Goal: Information Seeking & Learning: Check status

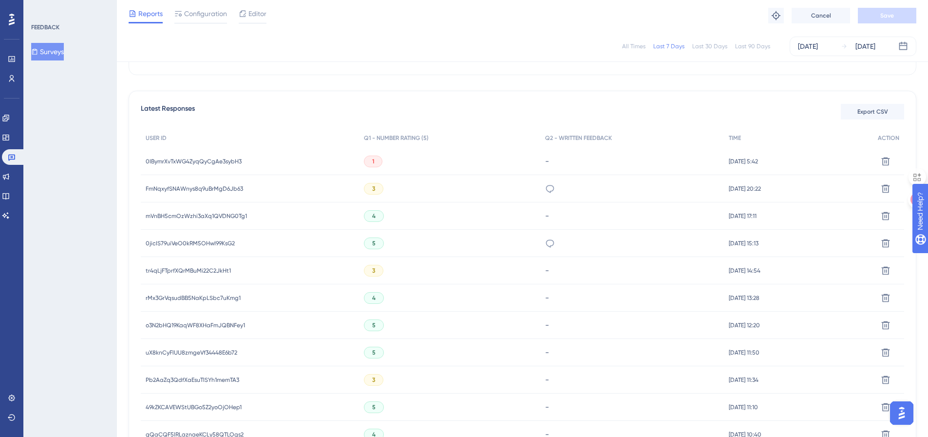
scroll to position [247, 0]
click at [48, 46] on button "Surveys" at bounding box center [47, 52] width 33 height 18
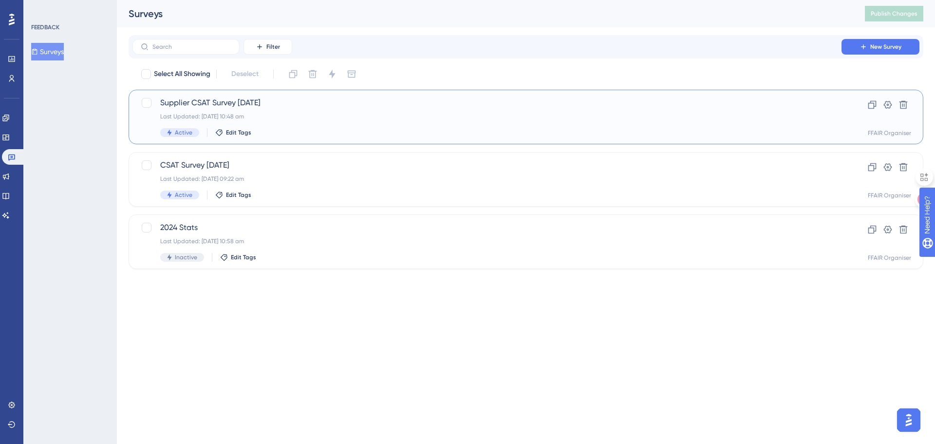
click at [302, 114] on div "Last Updated: [DATE] 10:48 am" at bounding box center [487, 117] width 654 height 8
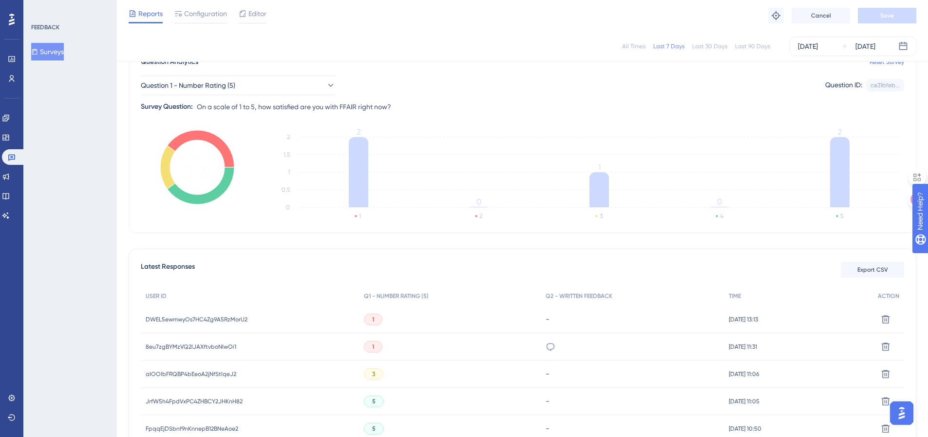
scroll to position [169, 0]
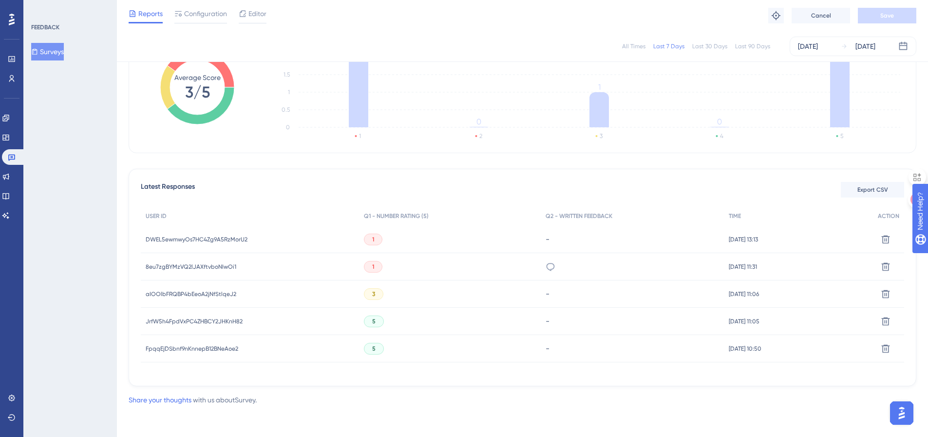
click at [229, 238] on span "DWEL5ewmwyOs7HC4Zg9A5RzMorU2" at bounding box center [197, 239] width 102 height 8
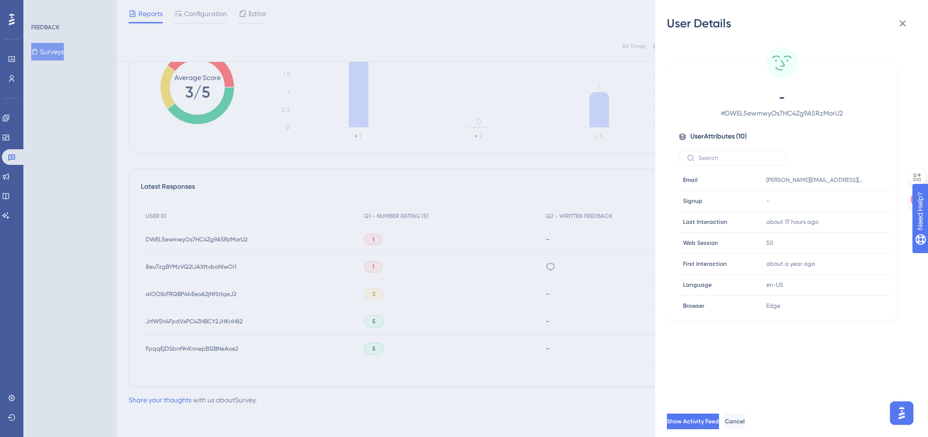
click at [236, 253] on div "User Details - # DWEL5ewmwyOs7HC4Zg9A5RzMorU2 User Attributes ( 10 ) Email Emai…" at bounding box center [464, 218] width 928 height 437
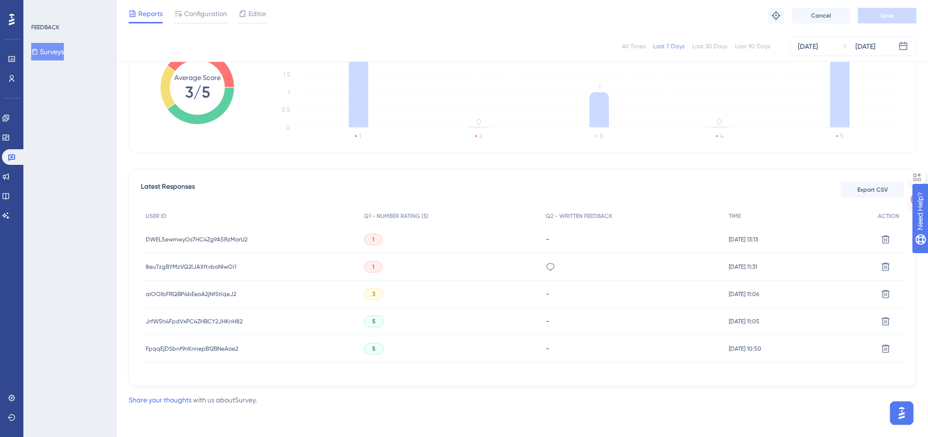
click at [220, 263] on span "8eu7zgBYMzVQ2lJAXftvboNIwOi1" at bounding box center [191, 267] width 91 height 8
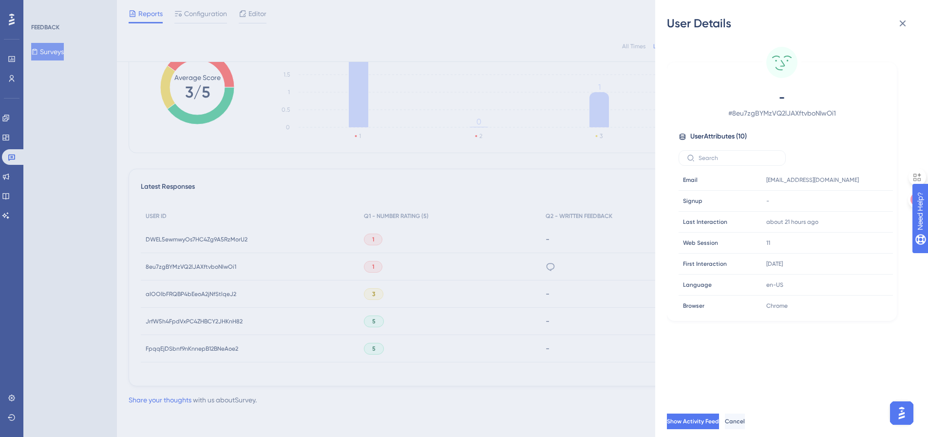
click at [220, 262] on div "User Details - # 8eu7zgBYMzVQ2lJAXftvboNIwOi1 User Attributes ( 10 ) Email Emai…" at bounding box center [464, 218] width 928 height 437
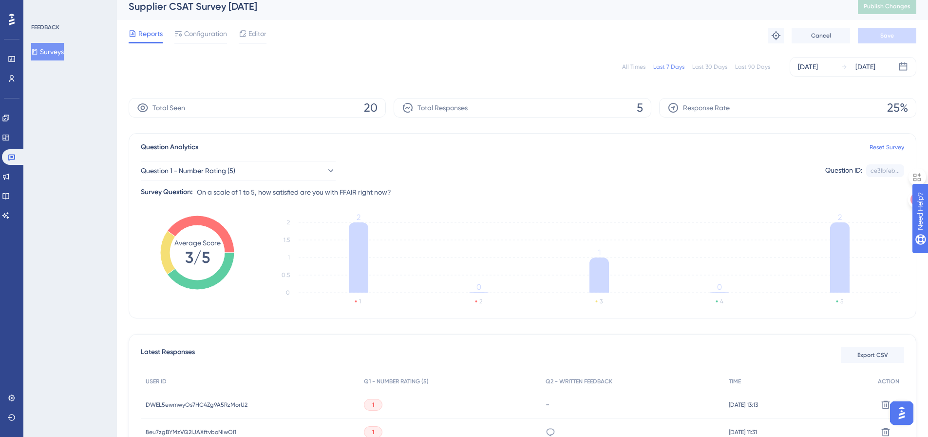
scroll to position [0, 0]
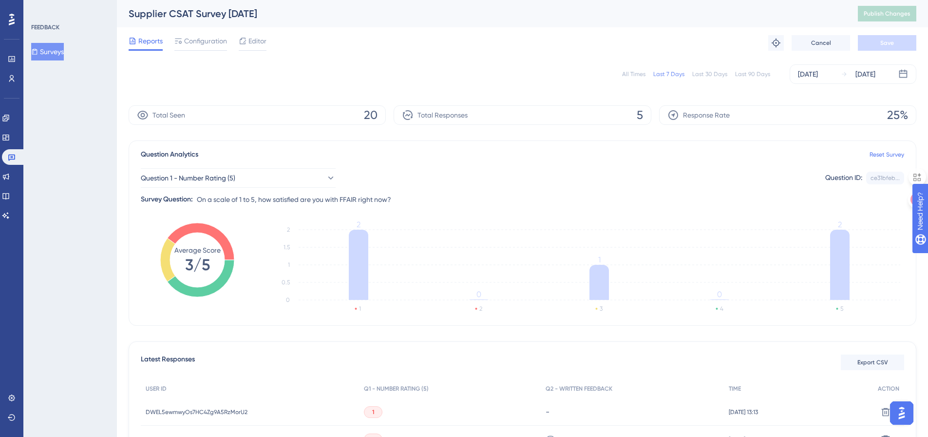
click at [52, 52] on button "Surveys" at bounding box center [47, 52] width 33 height 18
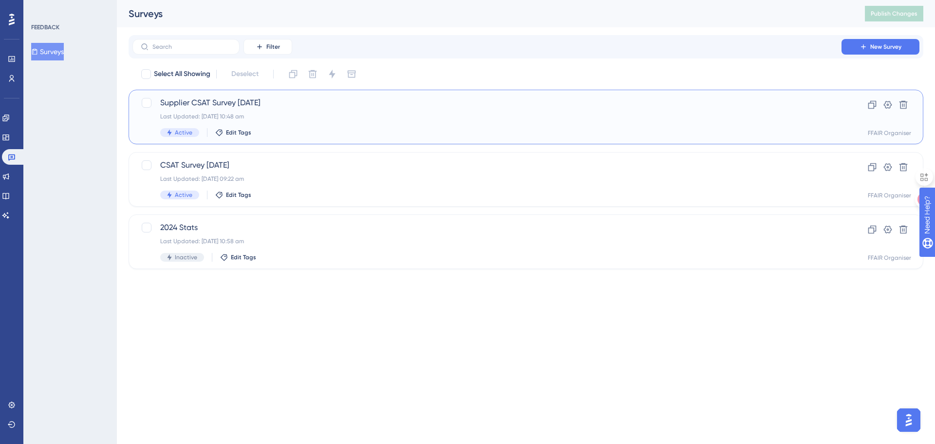
click at [324, 118] on div "Last Updated: [DATE] 10:48 am" at bounding box center [487, 117] width 654 height 8
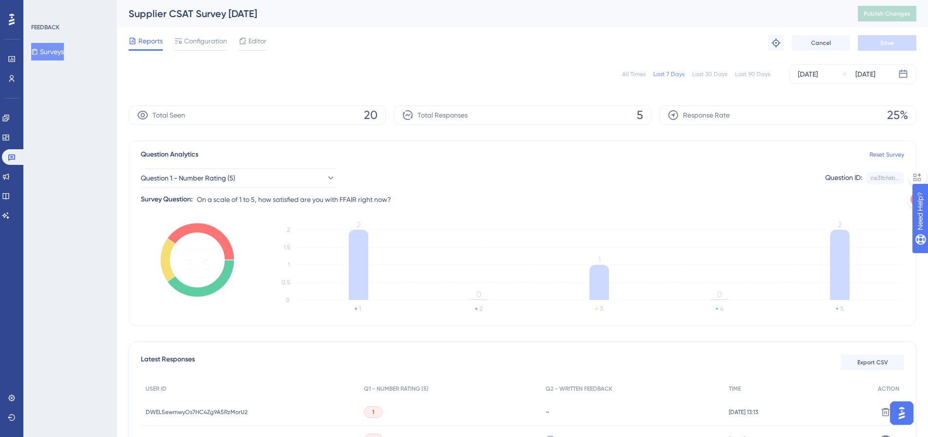
click at [54, 53] on button "Surveys" at bounding box center [47, 52] width 33 height 18
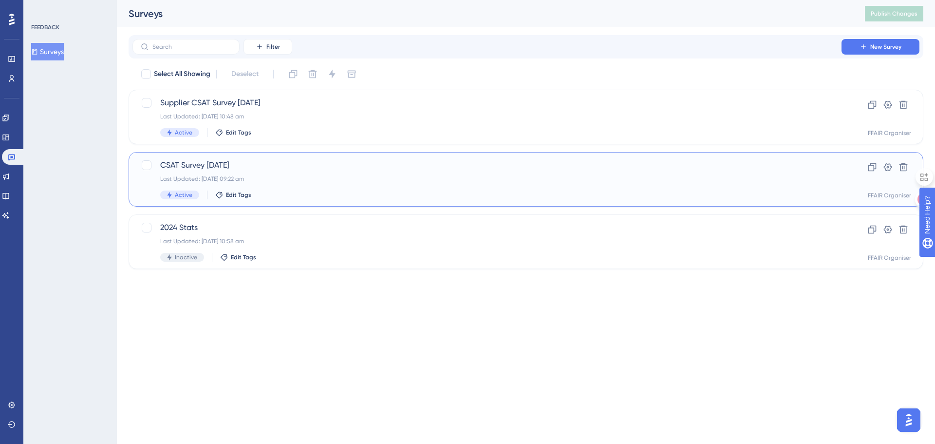
click at [348, 191] on div "Active Edit Tags" at bounding box center [487, 195] width 654 height 9
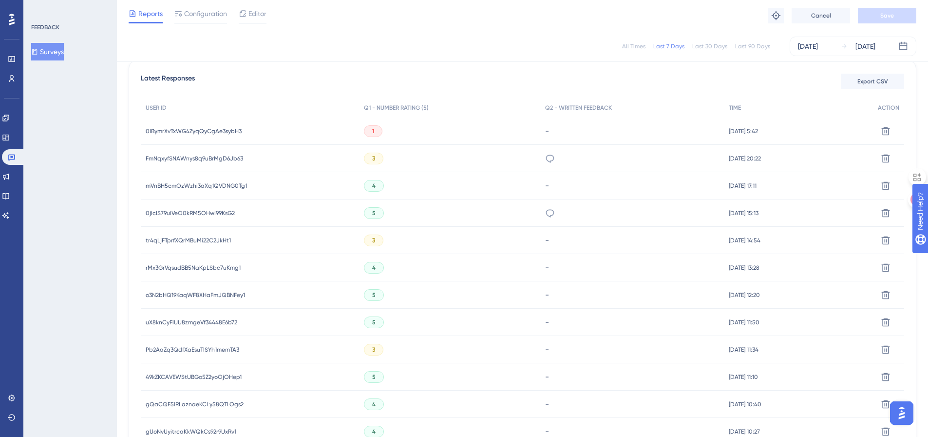
scroll to position [292, 0]
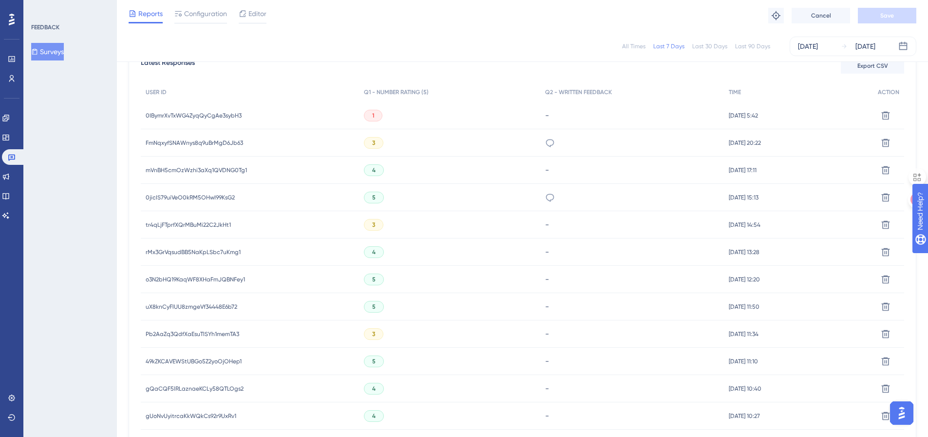
click at [225, 114] on span "0IBymrXvTxWG4ZyqQyCgAe3sybH3" at bounding box center [194, 116] width 96 height 8
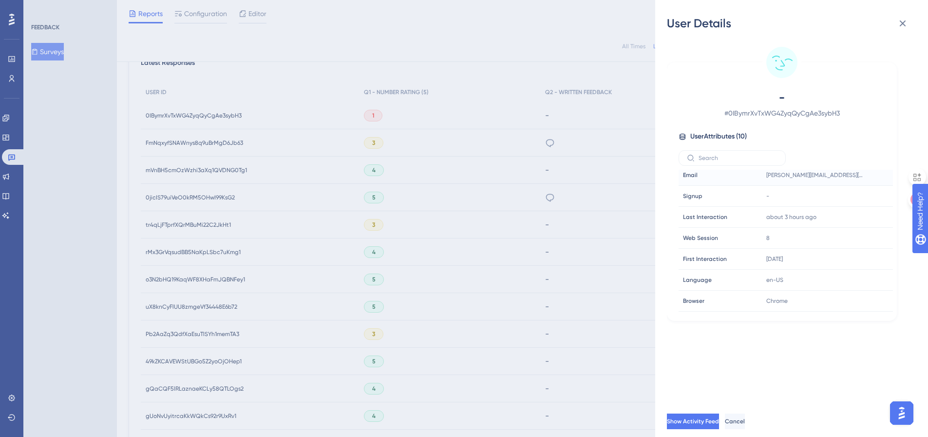
scroll to position [0, 0]
click at [701, 425] on span "Show Activity Feed" at bounding box center [694, 421] width 52 height 8
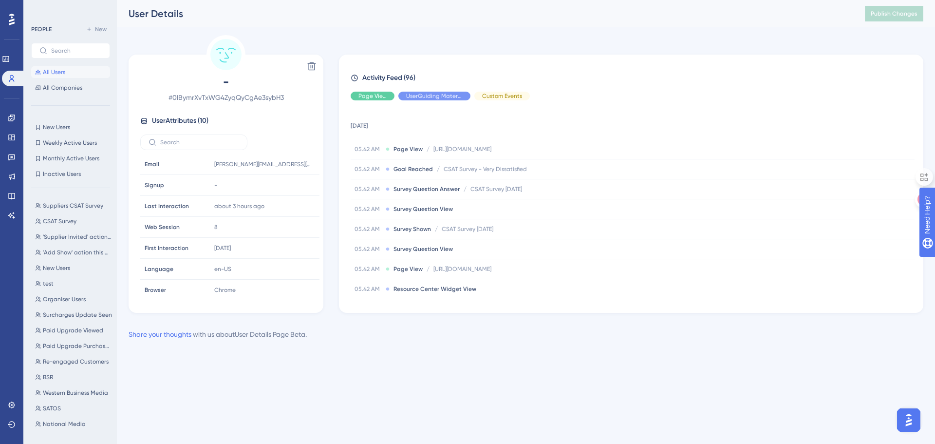
click at [45, 71] on span "All Users" at bounding box center [54, 72] width 22 height 8
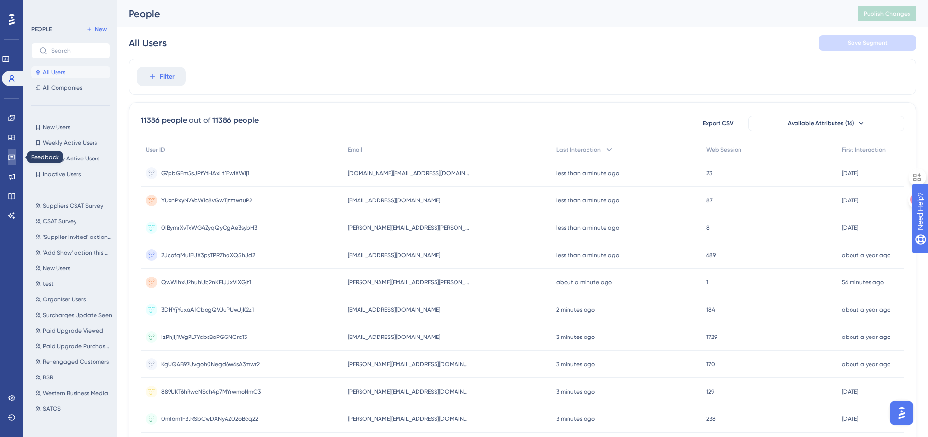
click at [16, 156] on link at bounding box center [12, 157] width 8 height 16
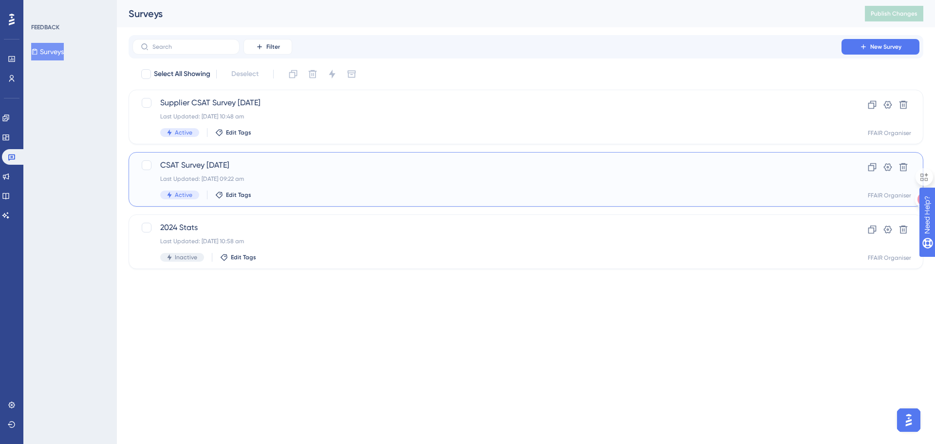
click at [401, 185] on div "CSAT Survey [DATE] Last Updated: [DATE] 09:22 am Active Edit Tags" at bounding box center [487, 179] width 654 height 40
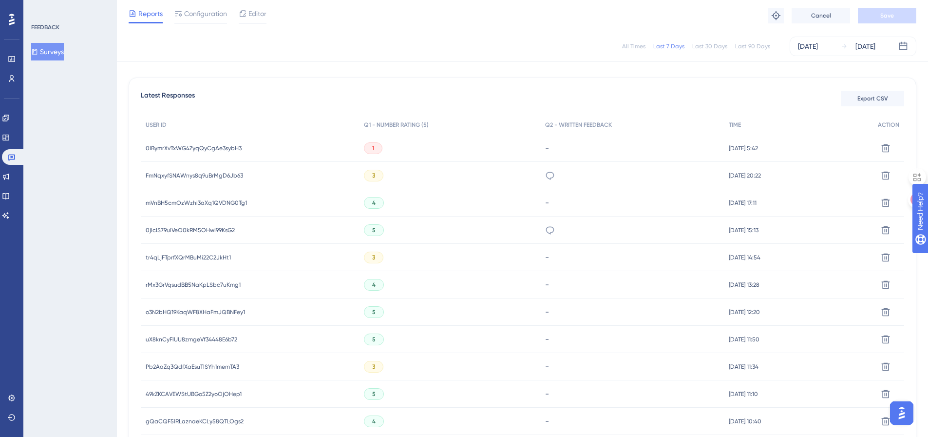
scroll to position [244, 0]
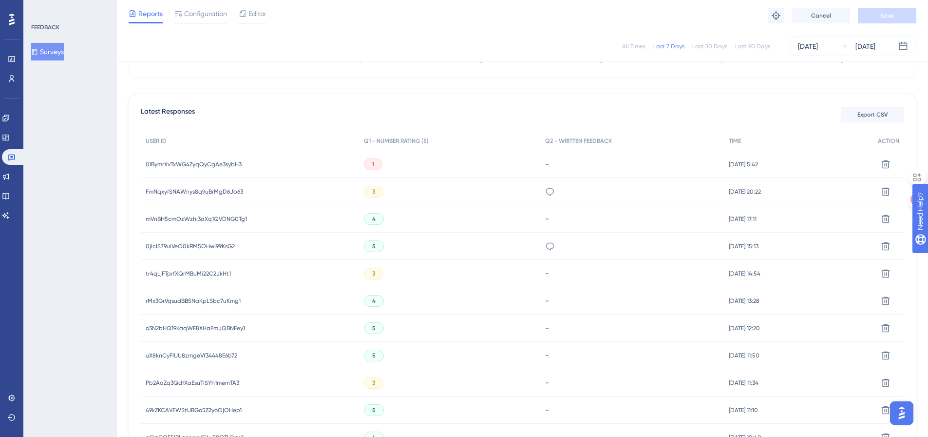
click at [240, 164] on span "0IBymrXvTxWG4ZyqQyCgAe3sybH3" at bounding box center [194, 164] width 96 height 8
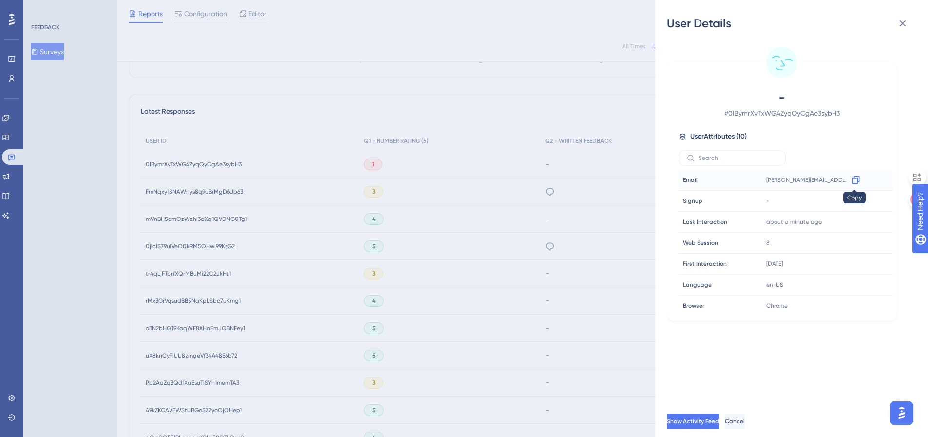
click at [852, 178] on icon at bounding box center [856, 180] width 10 height 10
click at [901, 23] on icon at bounding box center [903, 24] width 12 height 12
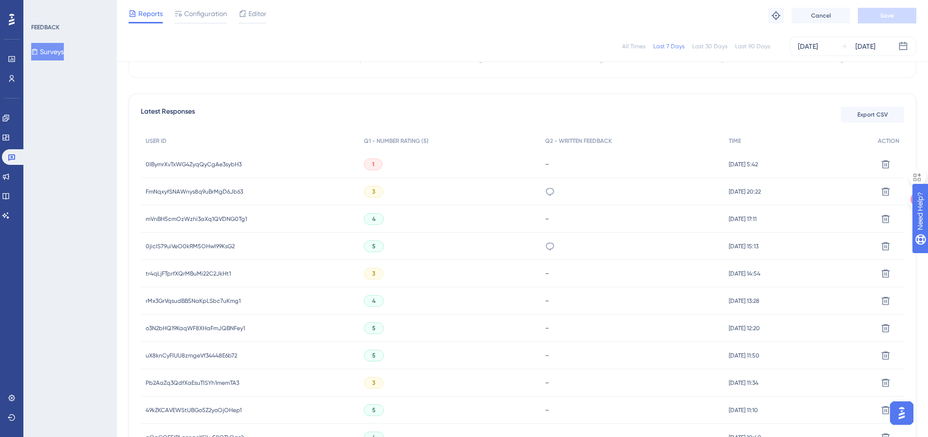
click at [184, 272] on span "tr4qLjFTprfXQrMBuMi22C2JkHt1" at bounding box center [188, 273] width 85 height 8
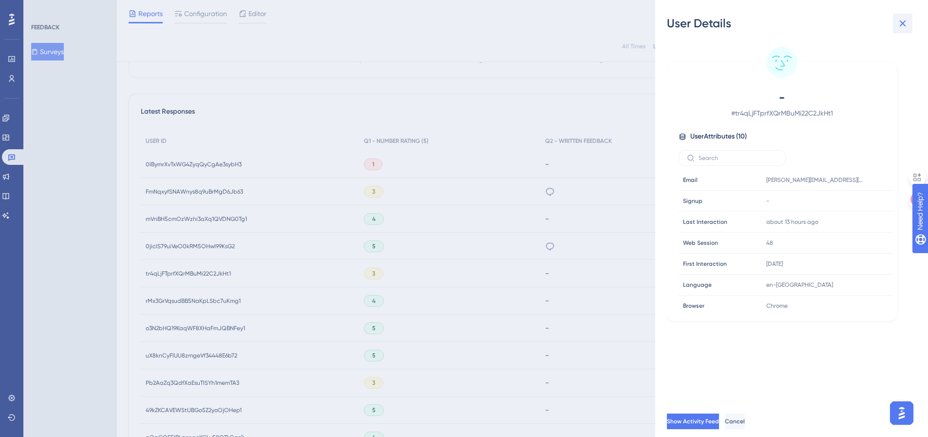
click at [903, 24] on icon at bounding box center [903, 24] width 12 height 12
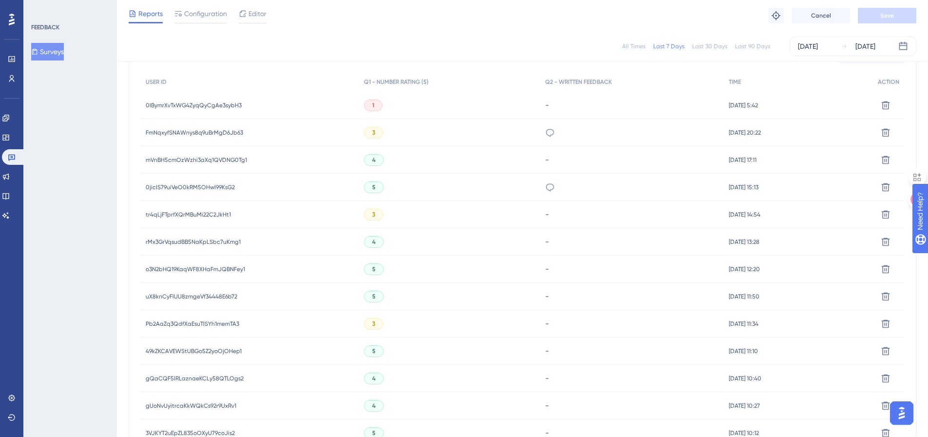
scroll to position [341, 0]
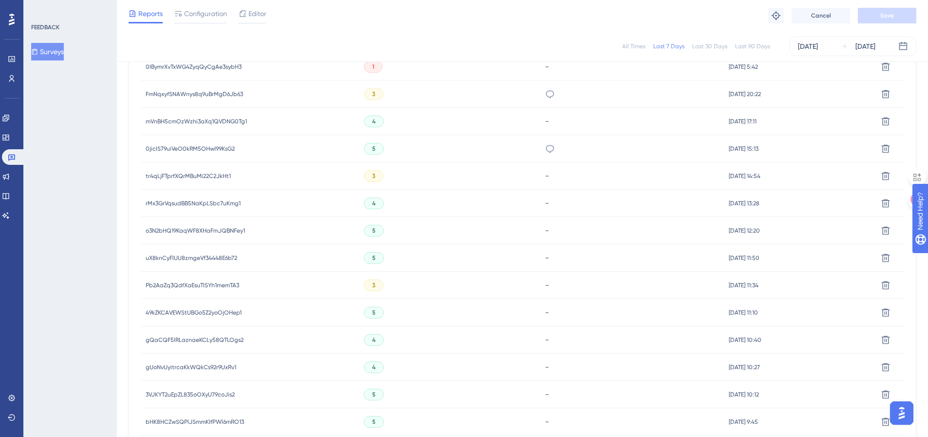
click at [215, 284] on span "Pb2AaZq3QdfXaEsuTISYh1memTA3" at bounding box center [193, 285] width 94 height 8
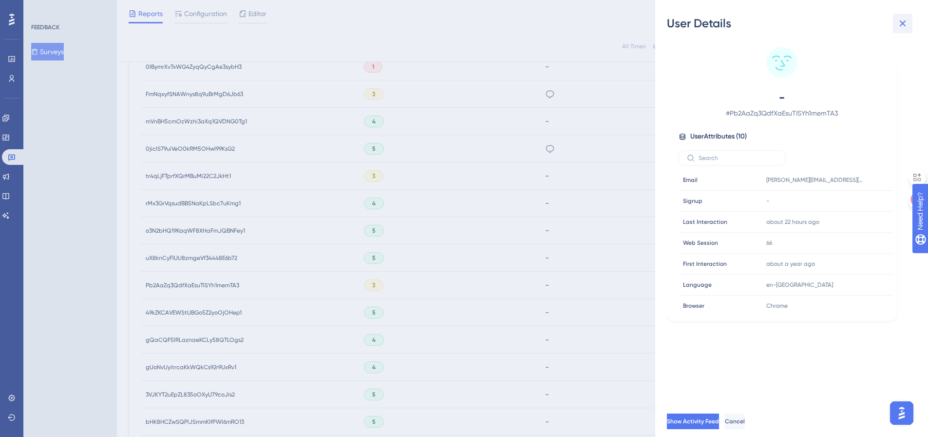
click at [905, 24] on icon at bounding box center [903, 24] width 12 height 12
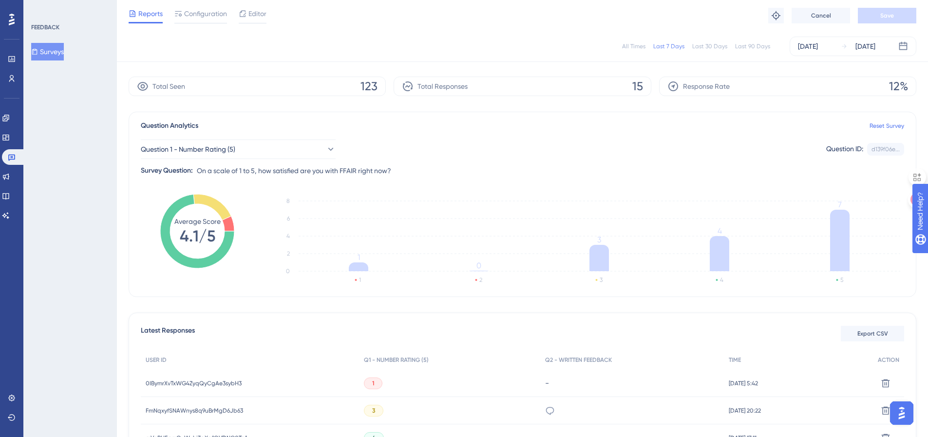
scroll to position [0, 0]
